Goal: Navigation & Orientation: Find specific page/section

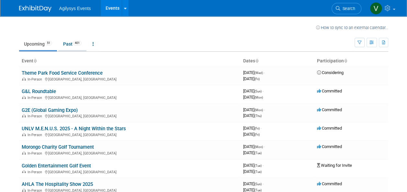
click at [73, 43] on link "Past 401" at bounding box center [72, 44] width 28 height 12
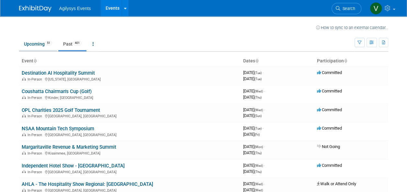
click at [42, 46] on link "Upcoming 51" at bounding box center [38, 44] width 38 height 12
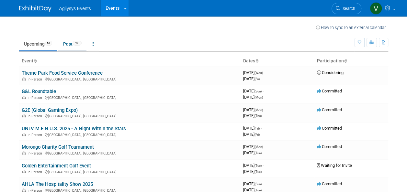
click at [65, 43] on link "Past 401" at bounding box center [72, 44] width 28 height 12
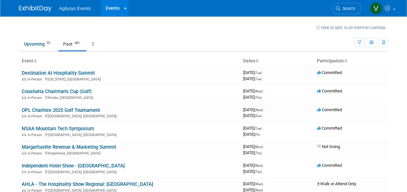
scroll to position [348, 0]
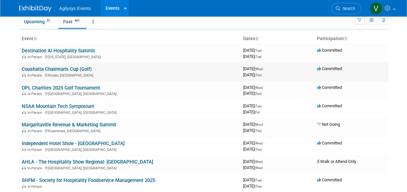
scroll to position [0, 0]
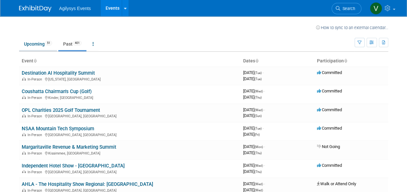
click at [32, 48] on link "Upcoming 51" at bounding box center [38, 44] width 38 height 12
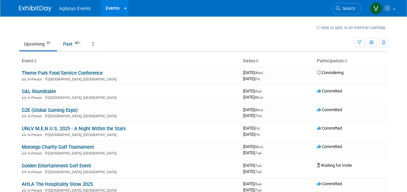
click at [167, 37] on td "Upcoming 51 Past 401 All Events 452 Past and Upcoming Grouped Annually Events g…" at bounding box center [186, 41] width 335 height 21
click at [76, 43] on span "401" at bounding box center [77, 43] width 9 height 5
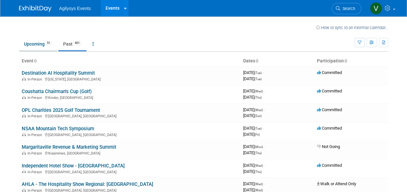
click at [36, 47] on link "Upcoming 51" at bounding box center [38, 44] width 38 height 12
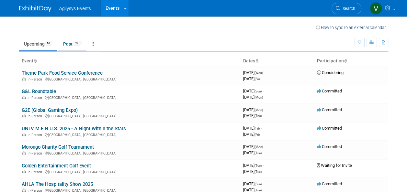
click at [73, 41] on link "Past 401" at bounding box center [72, 44] width 28 height 12
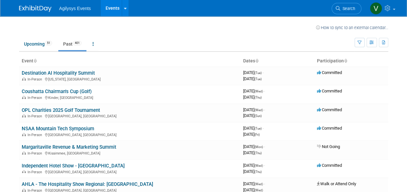
click at [194, 31] on td "Upcoming 51 Past 401 All Events 452 Past and Upcoming Grouped Annually Events g…" at bounding box center [186, 41] width 335 height 21
click at [40, 43] on link "Upcoming 51" at bounding box center [38, 44] width 38 height 12
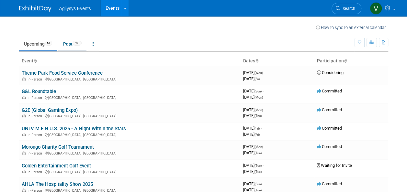
click at [75, 40] on link "Past 401" at bounding box center [72, 44] width 28 height 12
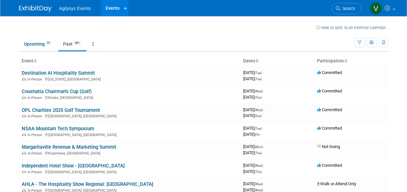
click at [212, 28] on td at bounding box center [175, 27] width 281 height 8
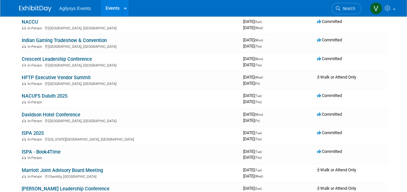
scroll to position [2428, 0]
